Goal: Information Seeking & Learning: Learn about a topic

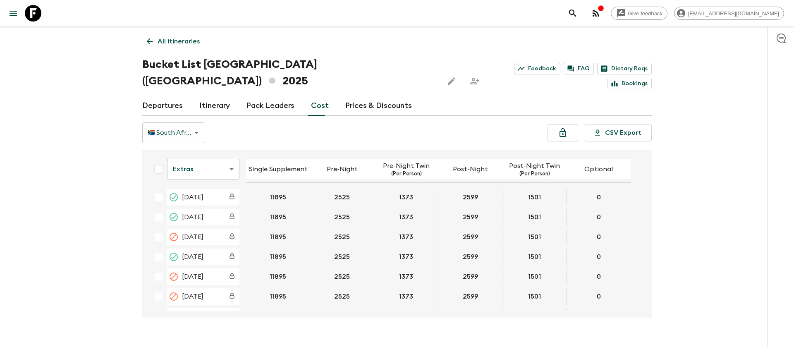
click at [36, 13] on icon at bounding box center [33, 13] width 17 height 17
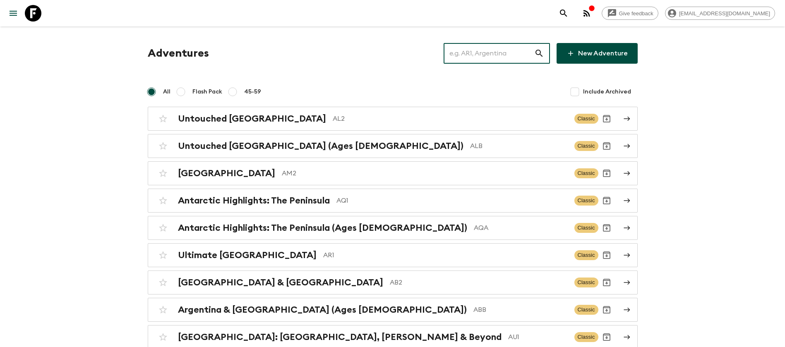
click at [495, 45] on input "text" at bounding box center [489, 53] width 91 height 23
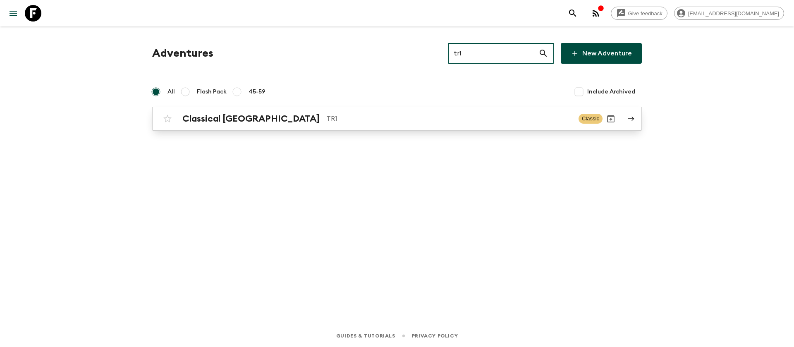
type input "tr1"
click at [255, 118] on div "Classical Türkiye TR1" at bounding box center [377, 118] width 390 height 11
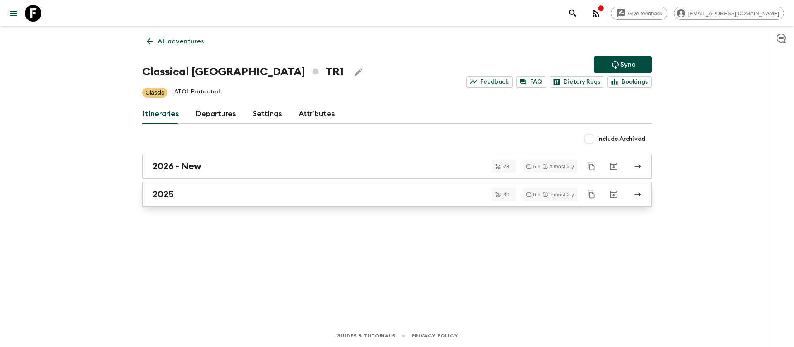
click at [173, 193] on h2 "2025" at bounding box center [163, 194] width 21 height 11
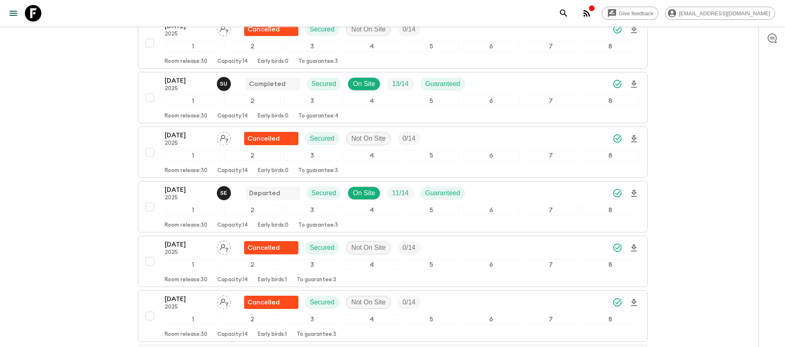
scroll to position [869, 0]
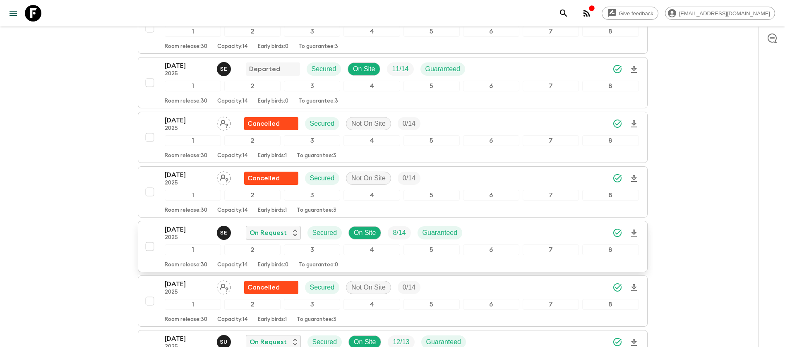
click at [194, 237] on p "2025" at bounding box center [188, 238] width 46 height 7
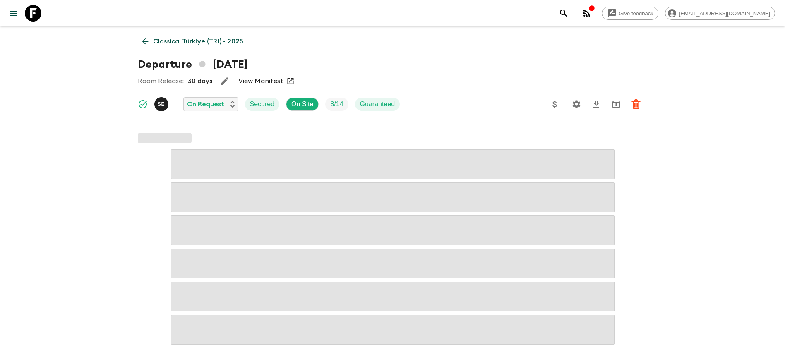
click at [264, 82] on link "View Manifest" at bounding box center [260, 81] width 45 height 8
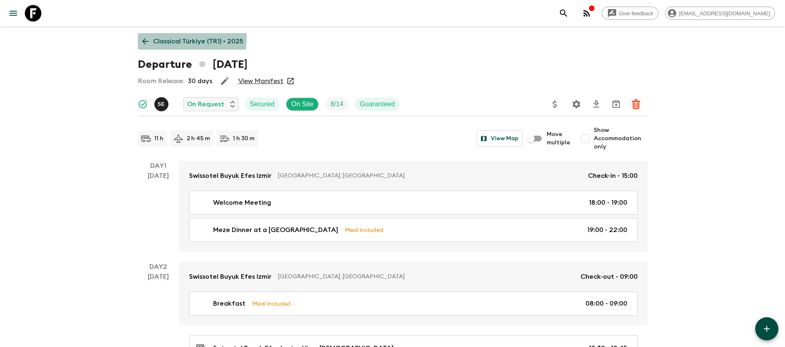
click at [144, 38] on icon at bounding box center [145, 41] width 9 height 9
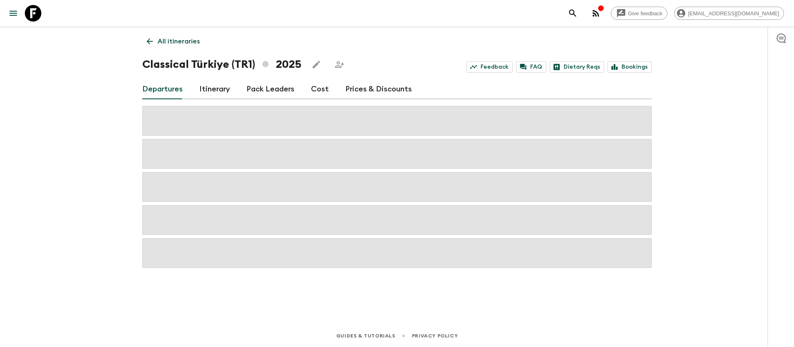
click at [319, 90] on link "Cost" at bounding box center [320, 89] width 18 height 20
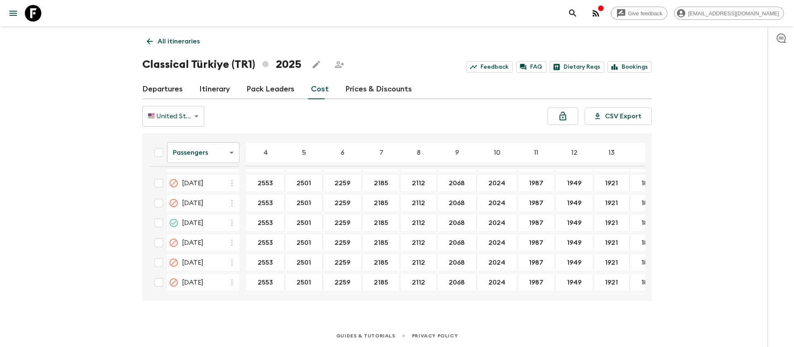
scroll to position [372, 0]
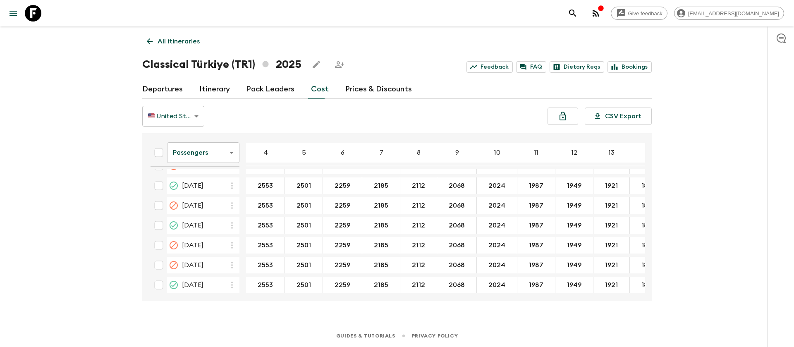
click at [206, 158] on body "Give feedback [EMAIL_ADDRESS][DOMAIN_NAME] All itineraries Classical [GEOGRAPHI…" at bounding box center [397, 173] width 794 height 347
click at [214, 189] on li "Extras" at bounding box center [203, 186] width 72 height 13
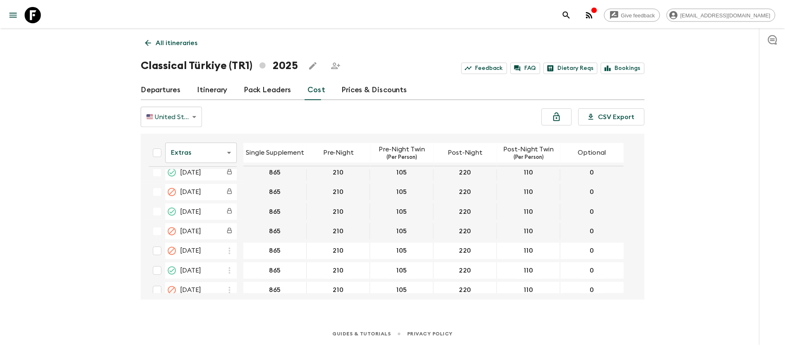
scroll to position [310, 0]
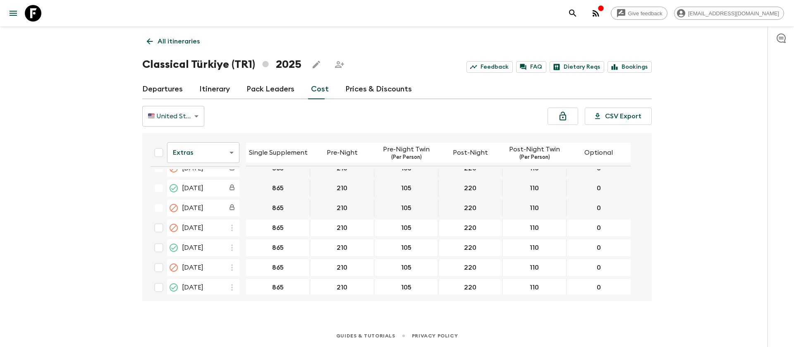
click at [43, 10] on link at bounding box center [33, 13] width 23 height 23
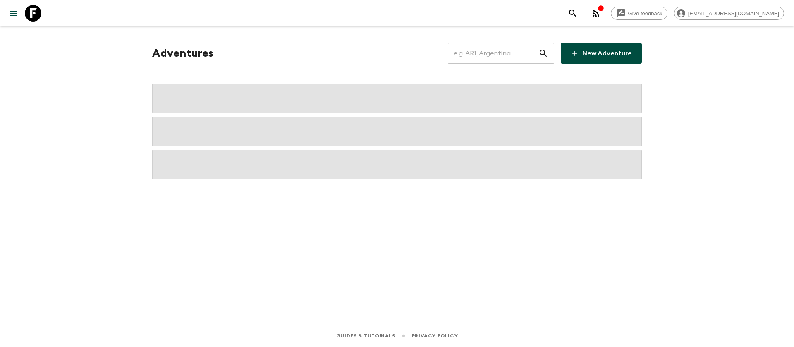
click at [518, 55] on input "text" at bounding box center [493, 53] width 91 height 23
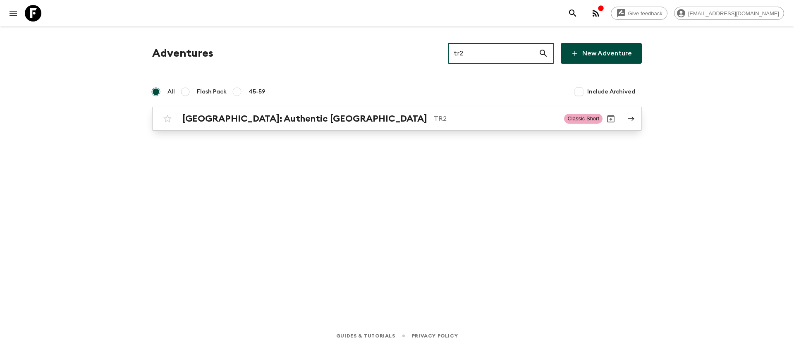
type input "tr2"
click at [306, 125] on div "[GEOGRAPHIC_DATA]: Authentic Istanbul TR2 Classic Short" at bounding box center [381, 118] width 444 height 17
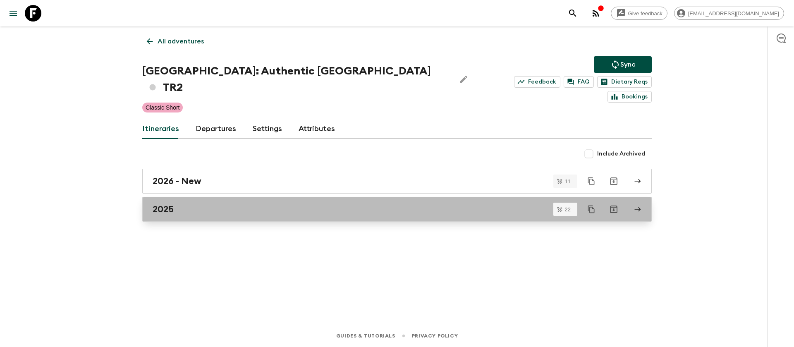
click at [169, 204] on h2 "2025" at bounding box center [163, 209] width 21 height 11
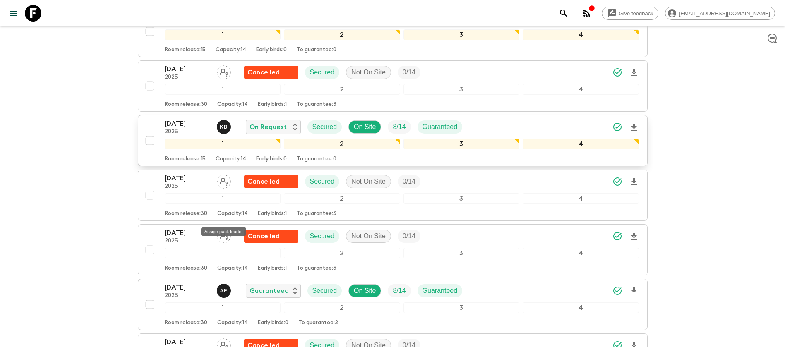
scroll to position [931, 0]
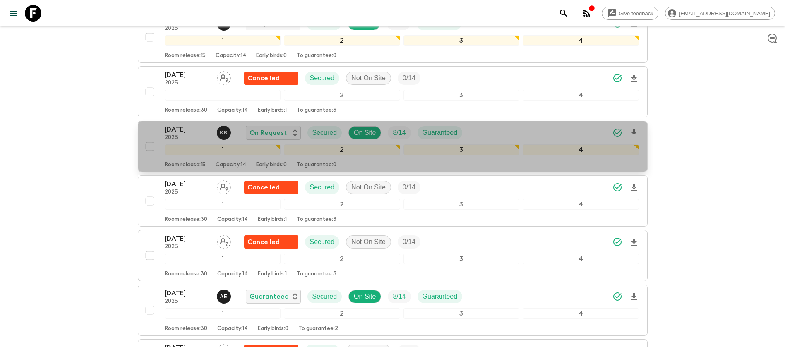
click at [196, 125] on p "[DATE]" at bounding box center [188, 130] width 46 height 10
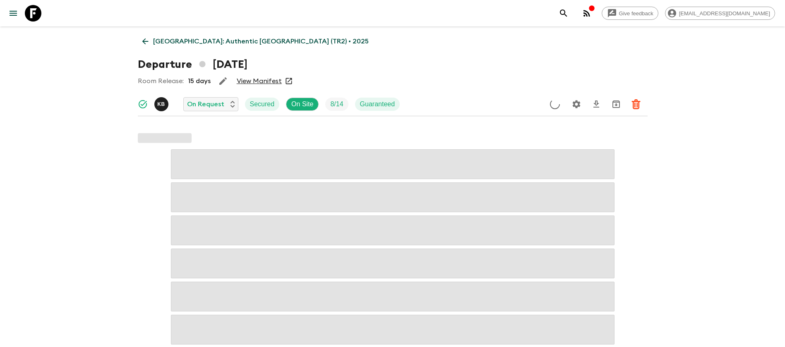
click at [259, 82] on link "View Manifest" at bounding box center [259, 81] width 45 height 8
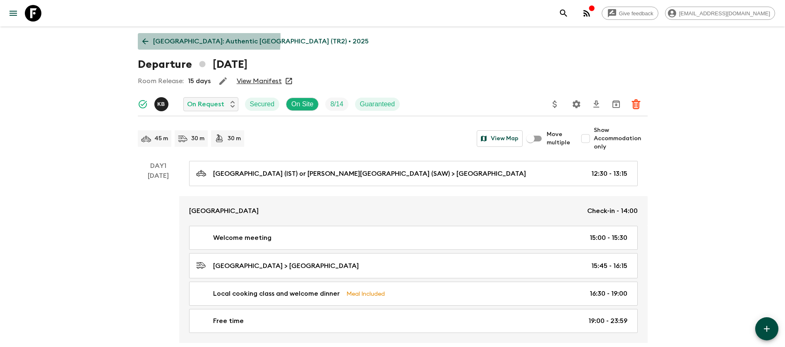
click at [144, 38] on icon at bounding box center [145, 41] width 9 height 9
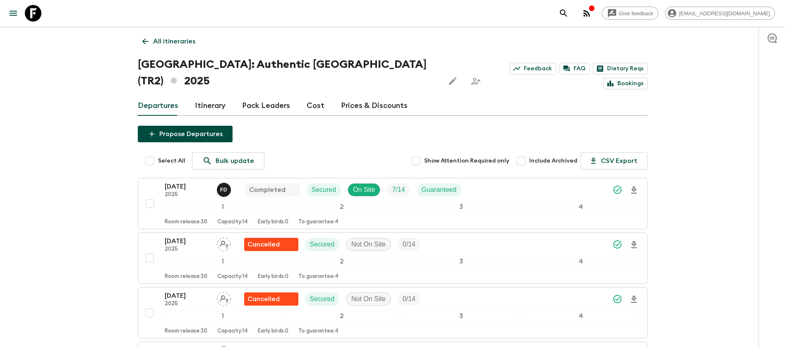
click at [313, 96] on link "Cost" at bounding box center [316, 106] width 18 height 20
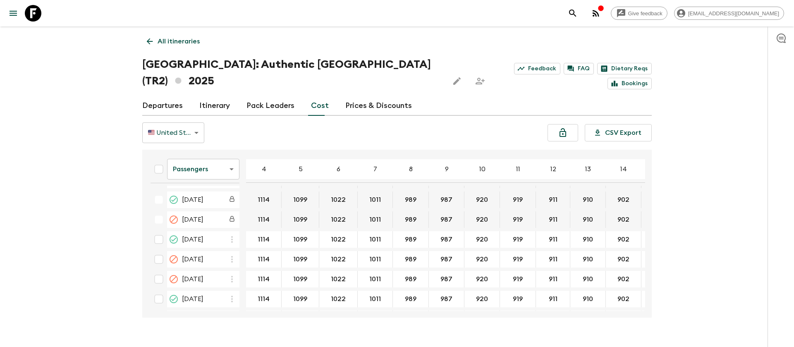
scroll to position [248, 0]
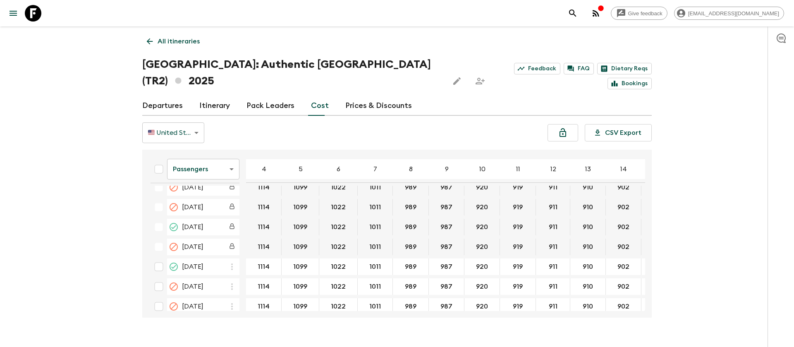
click at [215, 156] on body "Give feedback [EMAIL_ADDRESS][DOMAIN_NAME] All itineraries [GEOGRAPHIC_DATA]: A…" at bounding box center [397, 181] width 794 height 363
click at [221, 188] on li "Extras" at bounding box center [203, 186] width 72 height 13
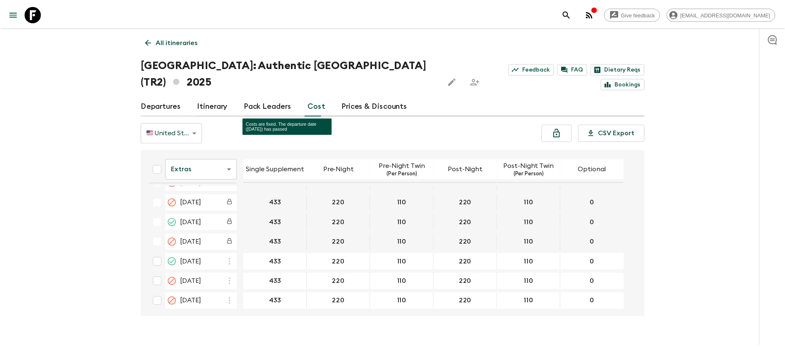
scroll to position [310, 0]
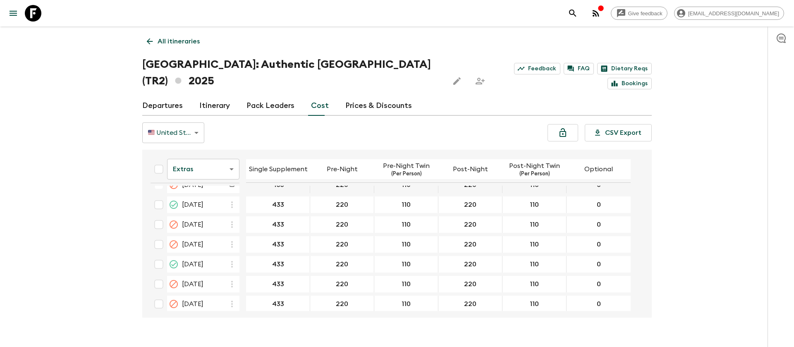
click at [33, 11] on icon at bounding box center [33, 13] width 17 height 17
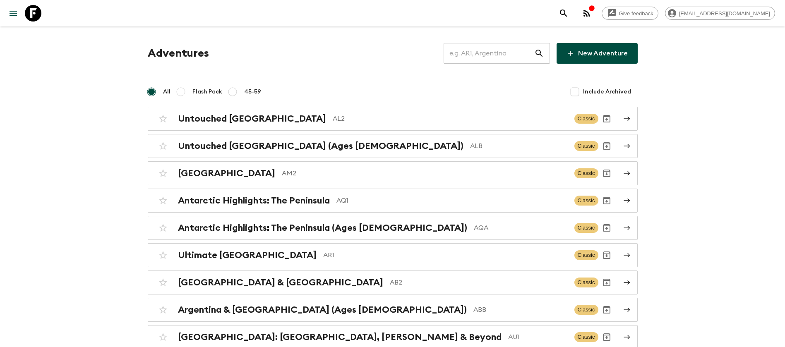
click at [509, 60] on input "text" at bounding box center [489, 53] width 91 height 23
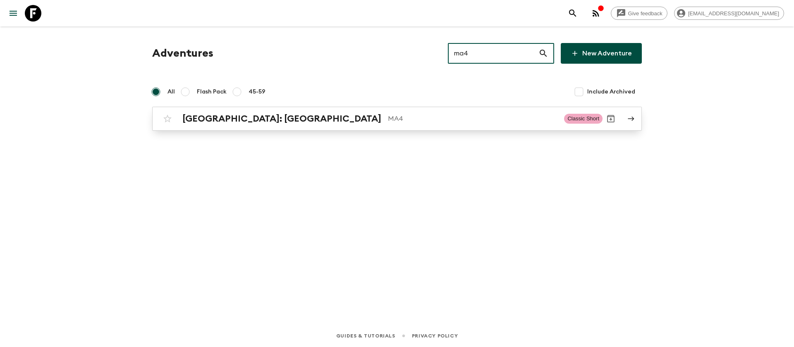
type input "ma4"
click at [269, 114] on h2 "[GEOGRAPHIC_DATA]: [GEOGRAPHIC_DATA]" at bounding box center [281, 118] width 199 height 11
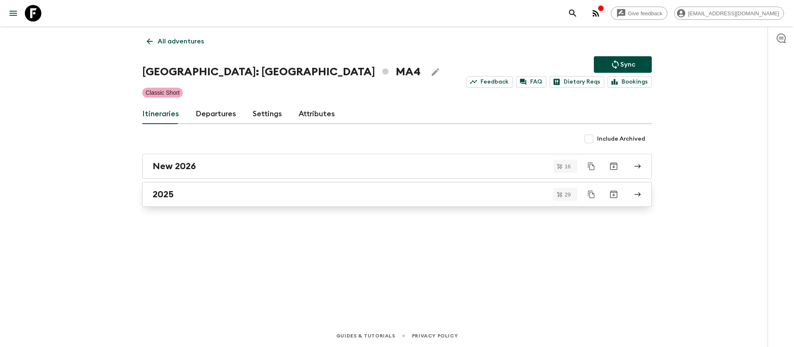
click at [158, 200] on link "2025" at bounding box center [397, 194] width 510 height 25
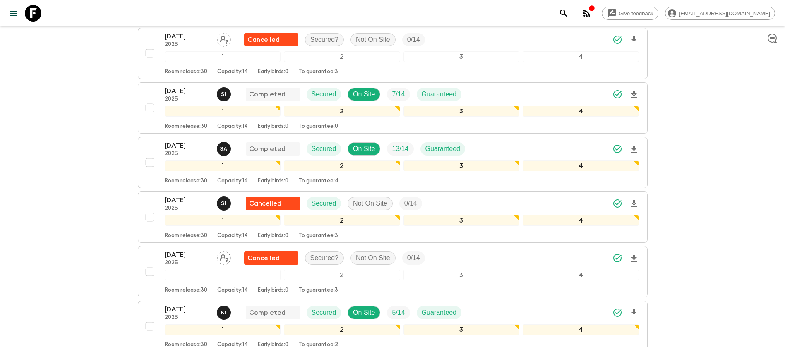
scroll to position [807, 0]
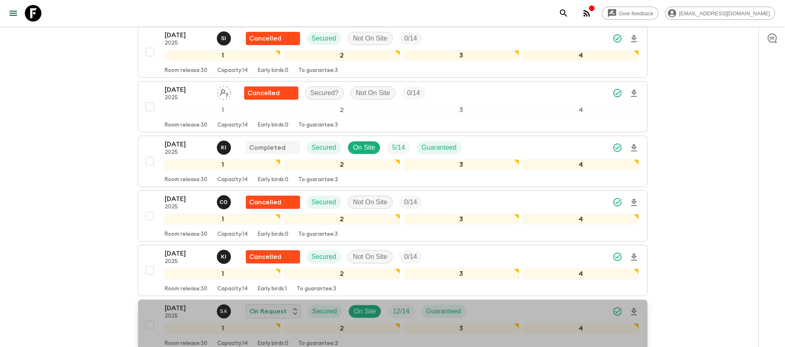
click at [175, 303] on p "[DATE]" at bounding box center [188, 308] width 46 height 10
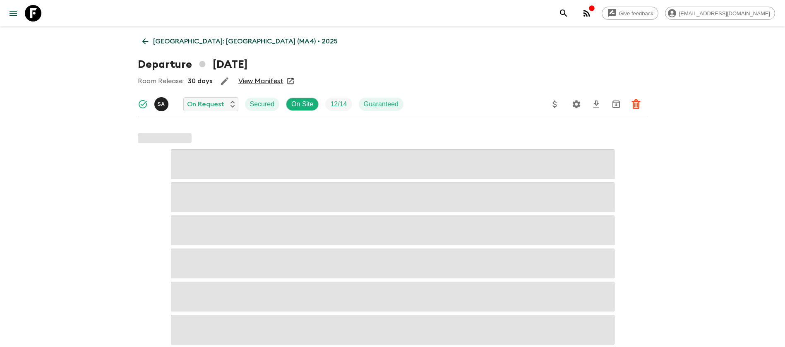
click at [271, 81] on link "View Manifest" at bounding box center [260, 81] width 45 height 8
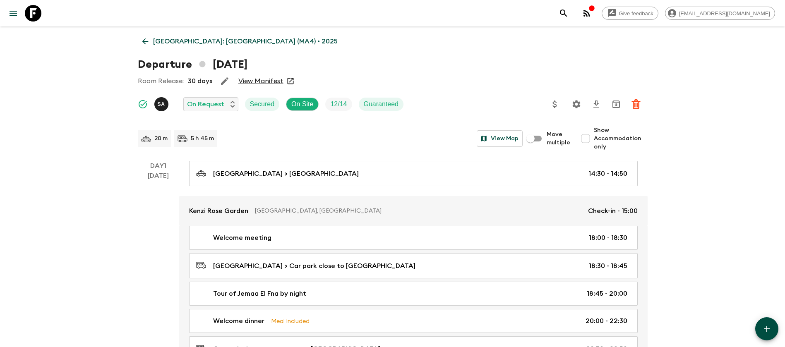
click at [144, 40] on icon at bounding box center [145, 41] width 6 height 6
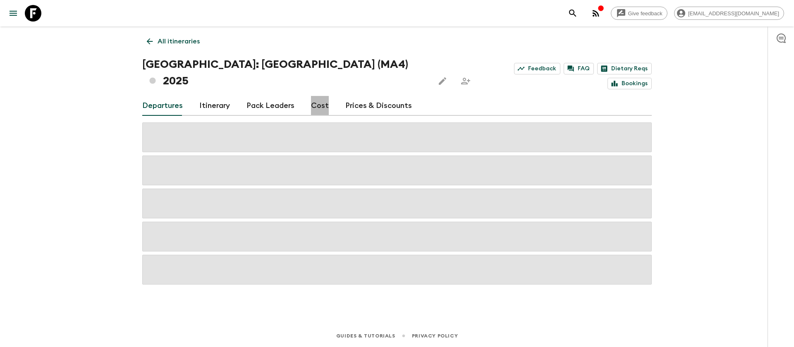
click at [319, 96] on link "Cost" at bounding box center [320, 106] width 18 height 20
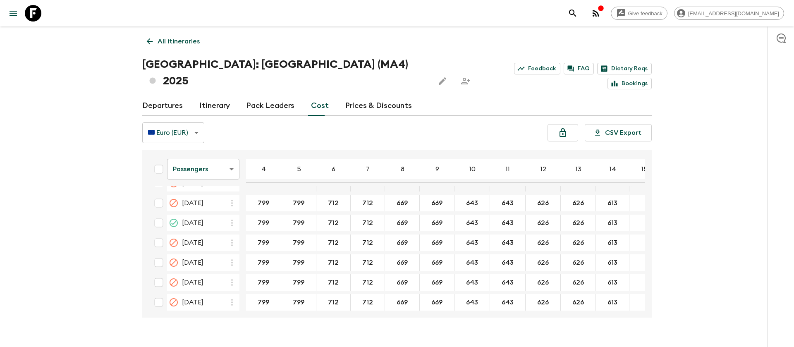
scroll to position [310, 0]
click at [230, 153] on body "Give feedback [EMAIL_ADDRESS][DOMAIN_NAME] All itineraries [GEOGRAPHIC_DATA]: […" at bounding box center [397, 181] width 794 height 363
click at [214, 187] on li "Extras" at bounding box center [203, 186] width 72 height 13
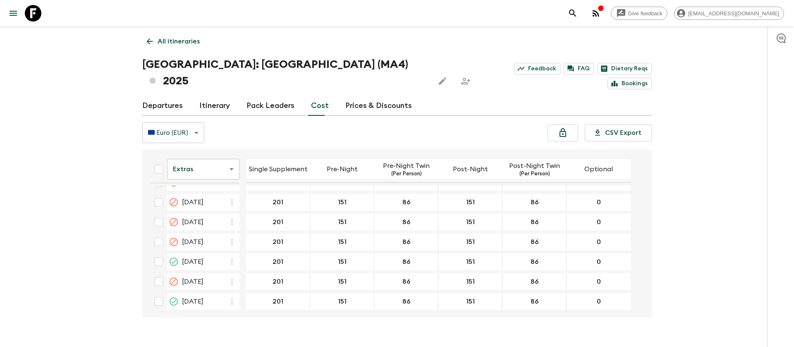
scroll to position [310, 0]
click at [218, 150] on body "Give feedback [EMAIL_ADDRESS][DOMAIN_NAME] All itineraries [GEOGRAPHIC_DATA]: […" at bounding box center [397, 181] width 794 height 363
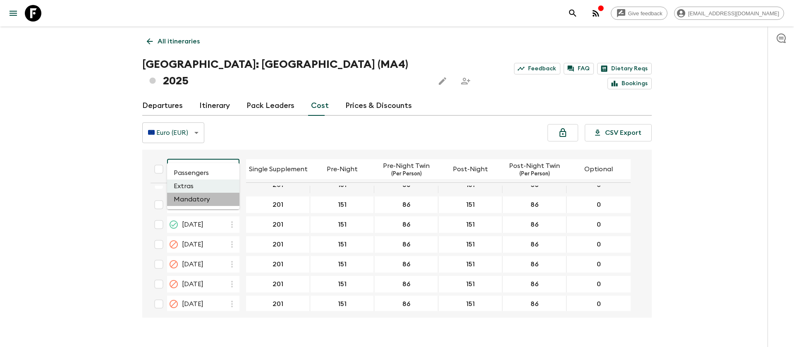
click at [213, 203] on li "Mandatory" at bounding box center [203, 199] width 72 height 13
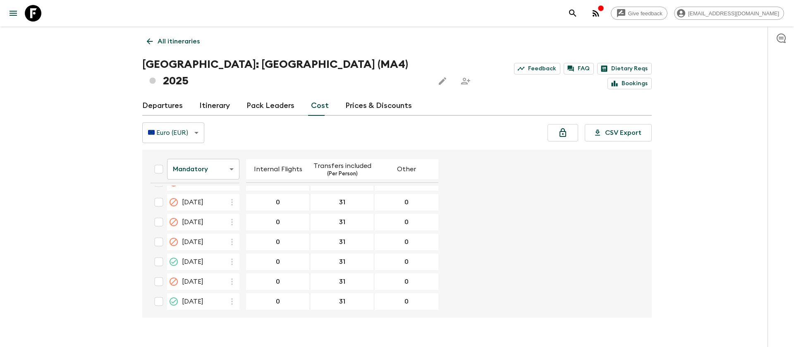
scroll to position [310, 0]
